Goal: Check status: Check status

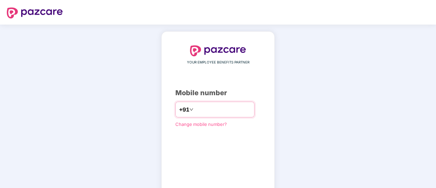
click at [195, 106] on input "number" at bounding box center [223, 109] width 56 height 11
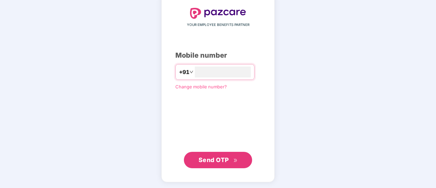
type input "**********"
click at [223, 157] on span "Send OTP" at bounding box center [213, 160] width 30 height 7
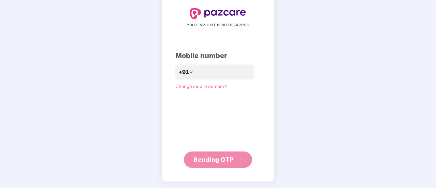
scroll to position [34, 0]
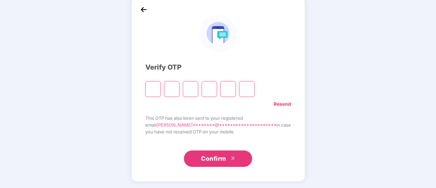
type input "*"
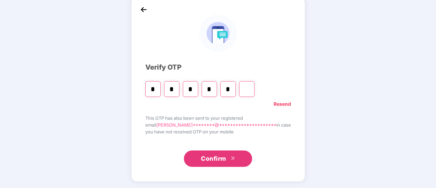
type input "*"
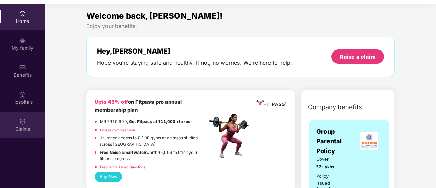
click at [17, 125] on div "Claims" at bounding box center [22, 128] width 45 height 7
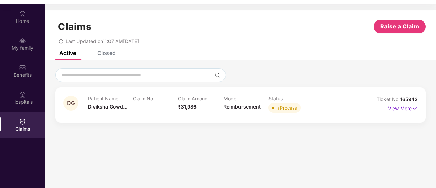
click at [405, 109] on p "View More" at bounding box center [403, 107] width 30 height 9
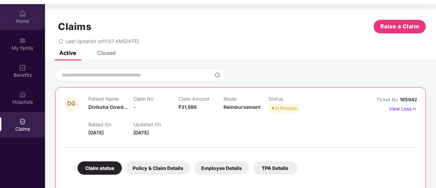
click at [24, 17] on img at bounding box center [22, 13] width 7 height 7
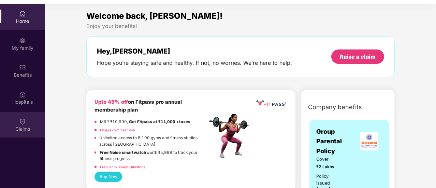
click at [14, 127] on div "Claims" at bounding box center [22, 128] width 45 height 7
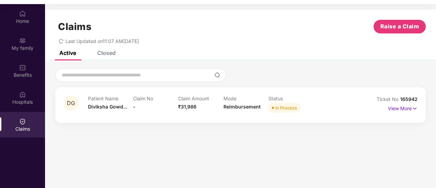
drag, startPoint x: 394, startPoint y: 107, endPoint x: 381, endPoint y: 112, distance: 13.9
click at [394, 107] on p "View More" at bounding box center [403, 107] width 30 height 9
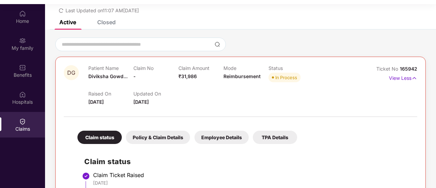
scroll to position [30, 0]
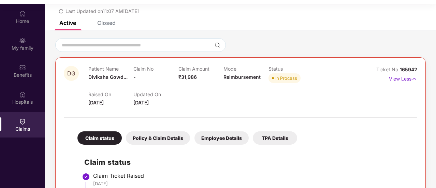
click at [408, 79] on p "View Less" at bounding box center [403, 77] width 28 height 9
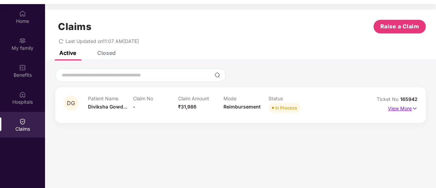
click at [404, 109] on p "View More" at bounding box center [403, 107] width 30 height 9
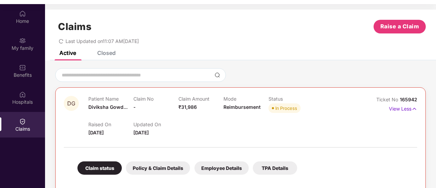
scroll to position [114, 0]
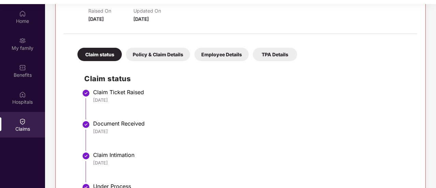
click at [173, 53] on div "Policy & Claim Details" at bounding box center [158, 54] width 64 height 13
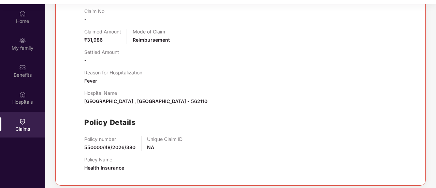
scroll to position [84, 0]
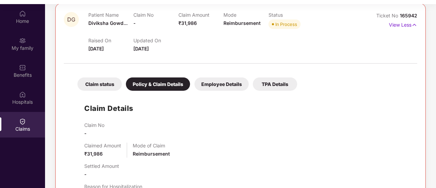
click at [206, 80] on div "Employee Details" at bounding box center [221, 83] width 54 height 13
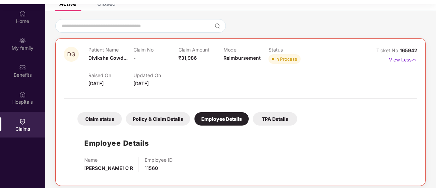
click at [276, 114] on div "TPA Details" at bounding box center [275, 118] width 44 height 13
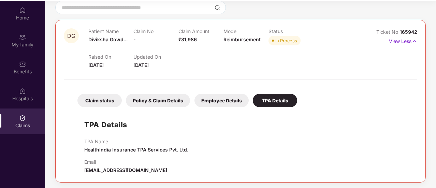
scroll to position [38, 0]
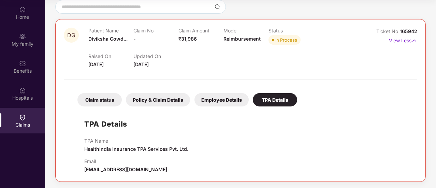
click at [107, 102] on div "Claim status" at bounding box center [99, 99] width 44 height 13
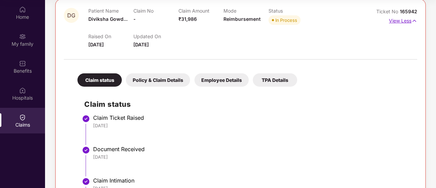
click at [405, 23] on p "View Less" at bounding box center [403, 19] width 28 height 9
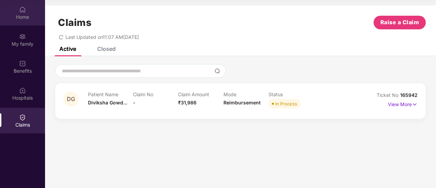
click at [27, 14] on div "Home" at bounding box center [22, 17] width 45 height 7
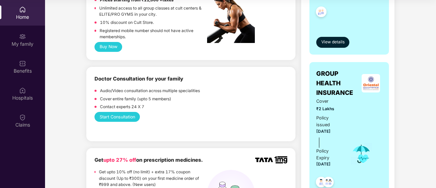
scroll to position [341, 0]
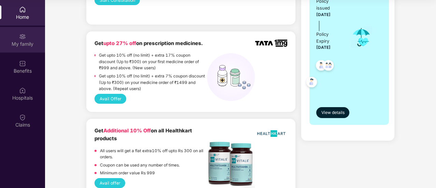
click at [25, 50] on div "My family" at bounding box center [22, 40] width 45 height 26
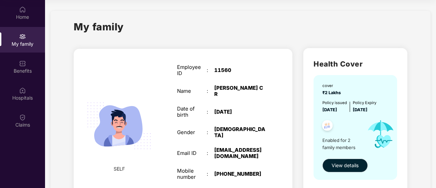
scroll to position [227, 0]
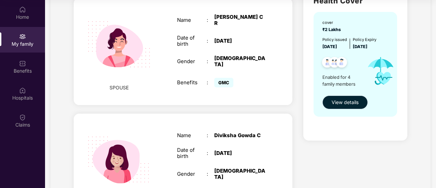
click at [349, 99] on span "View details" at bounding box center [344, 103] width 27 height 8
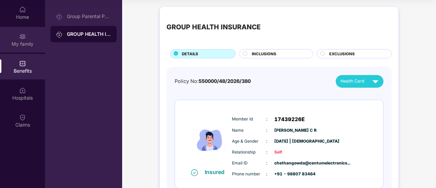
click at [25, 44] on div "My family" at bounding box center [22, 44] width 45 height 7
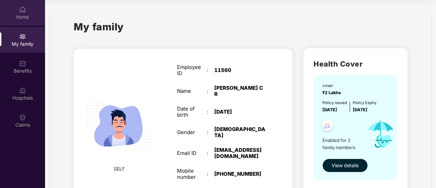
click at [27, 20] on div "Home" at bounding box center [22, 13] width 45 height 26
